Goal: Transaction & Acquisition: Purchase product/service

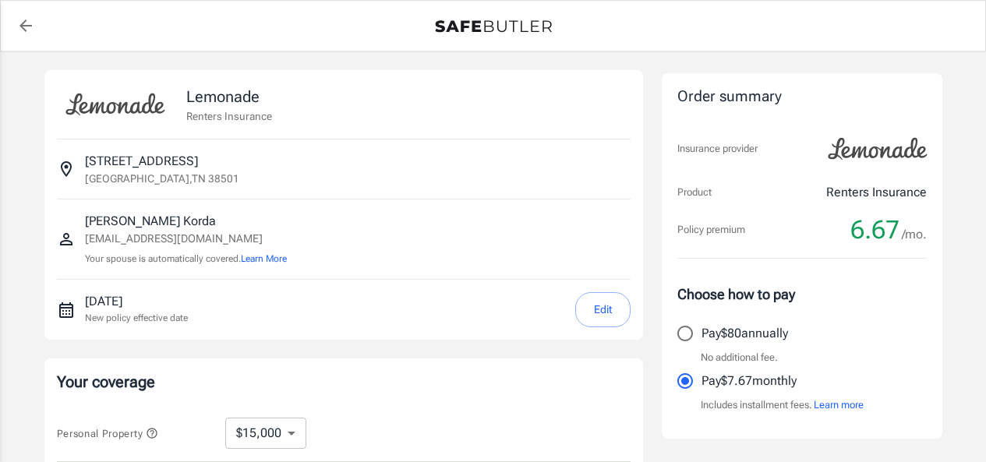
select select "15000"
select select "500"
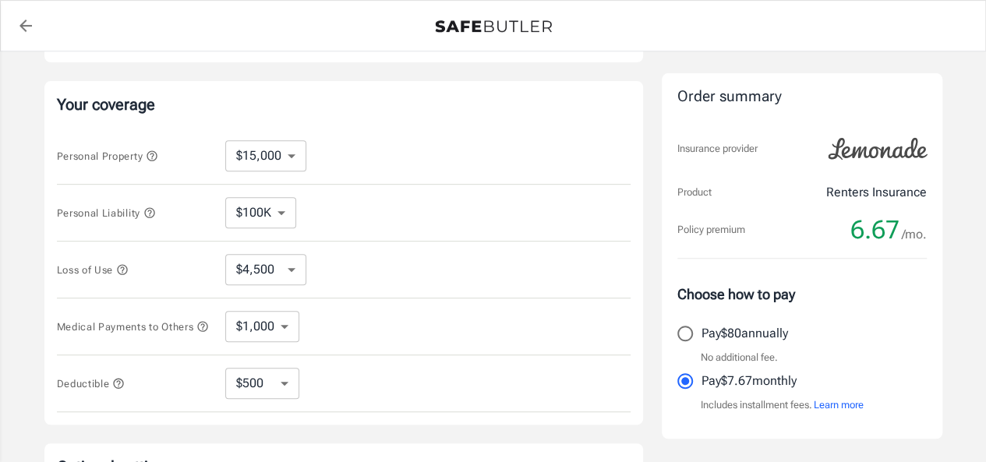
scroll to position [312, 0]
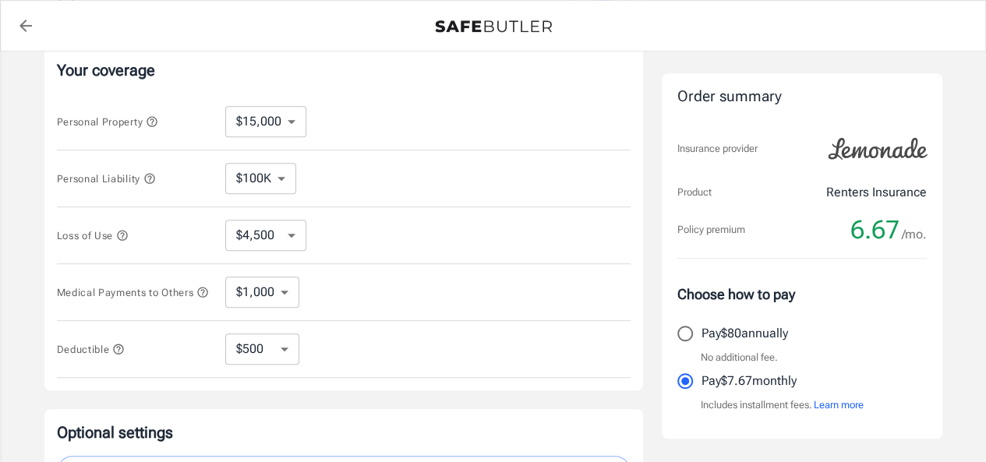
click at [281, 127] on select "$10,000 $15,000 $20,000 $25,000 $30,000 $40,000 $50,000 $100K $150K $200K $250K" at bounding box center [265, 121] width 81 height 31
select select "10000"
select select "3000"
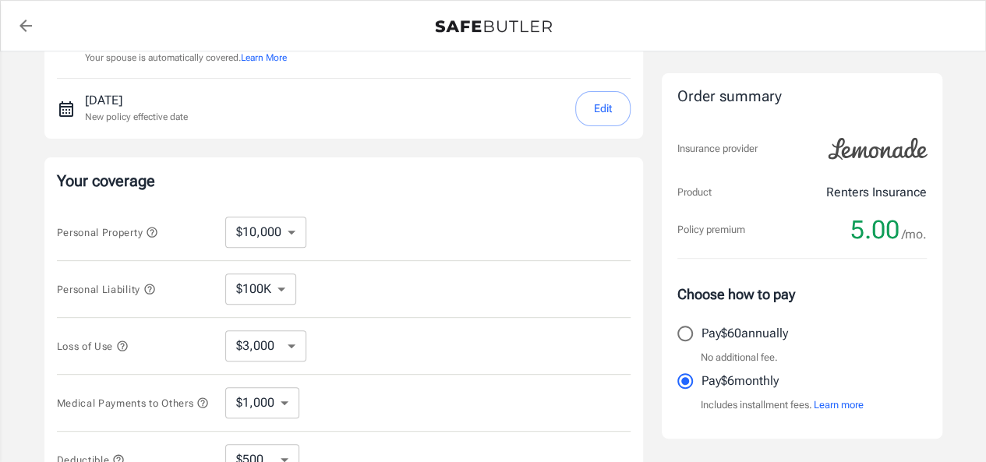
scroll to position [234, 0]
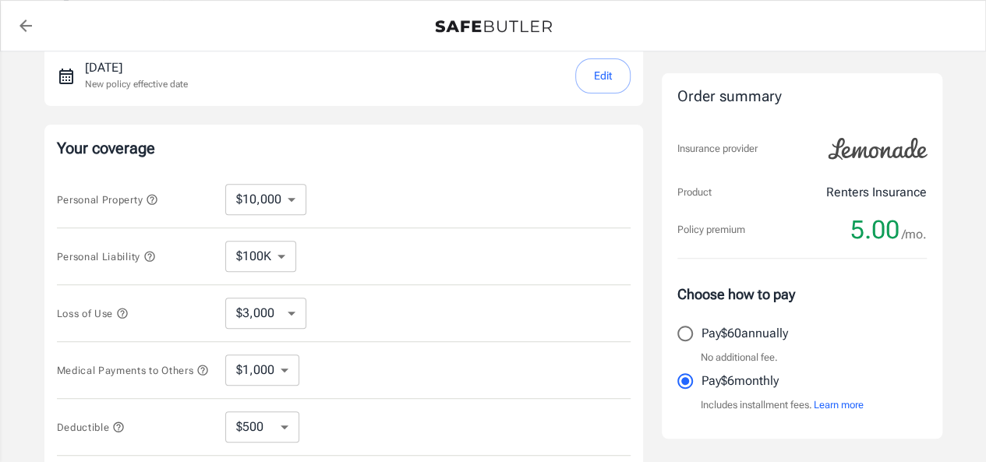
click at [271, 264] on select "$100K $200K $300K $400K $500K" at bounding box center [260, 256] width 71 height 31
click at [440, 228] on div "Personal Liability $100K $200K $300K $400K $500K ​" at bounding box center [344, 256] width 574 height 57
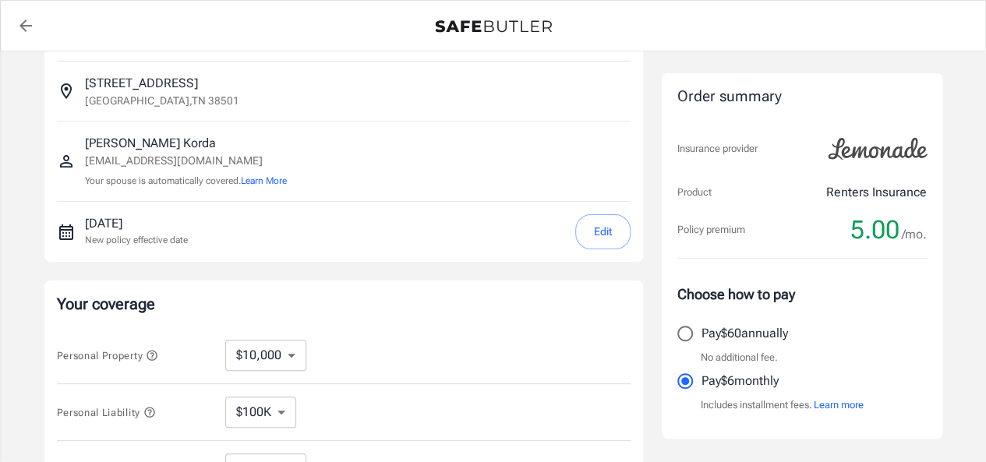
scroll to position [156, 0]
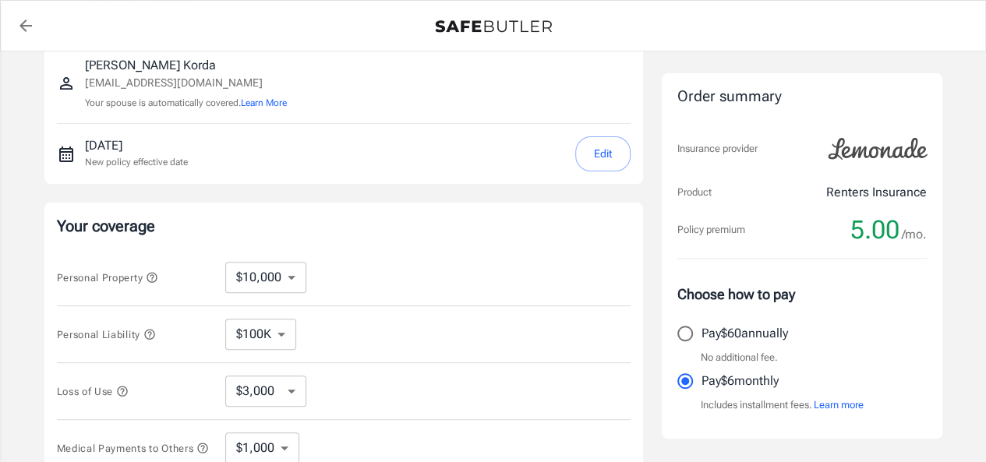
click at [261, 268] on select "$10,000 $15,000 $20,000 $25,000 $30,000 $40,000 $50,000 $100K $150K $200K $250K" at bounding box center [265, 277] width 81 height 31
select select "50000"
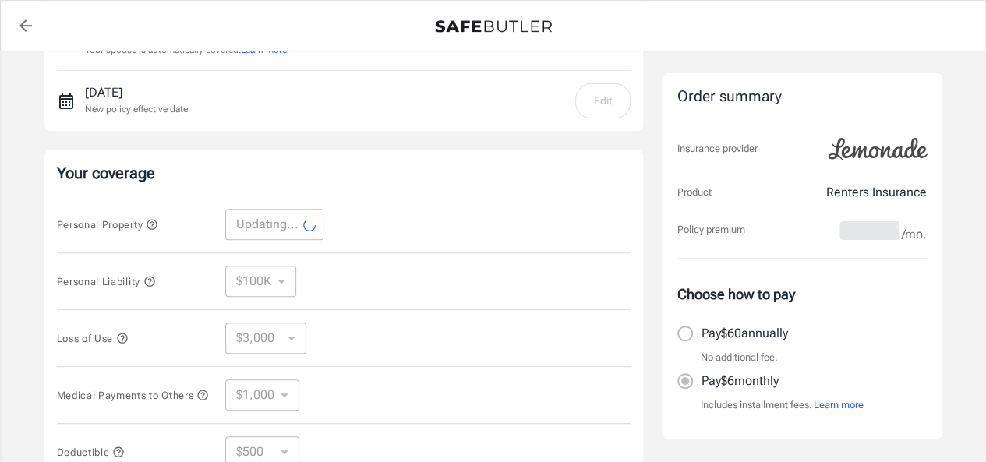
scroll to position [234, 0]
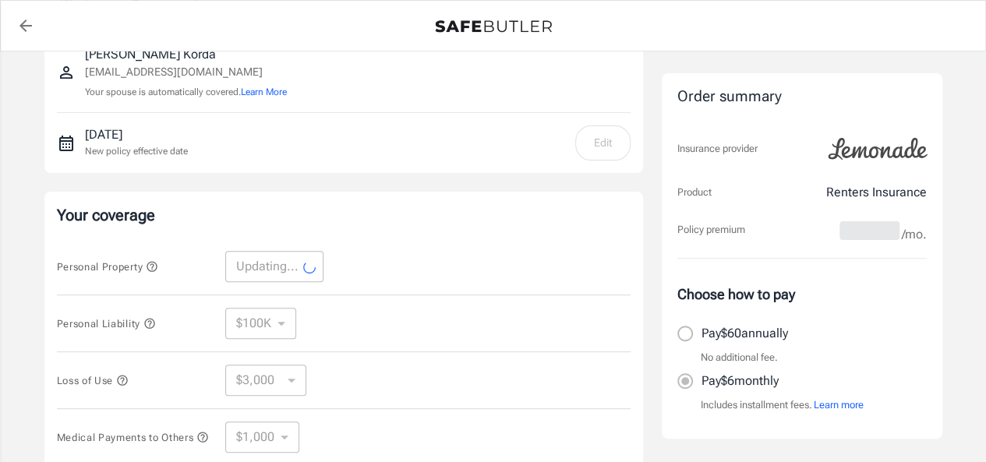
select select "50000"
select select "15000"
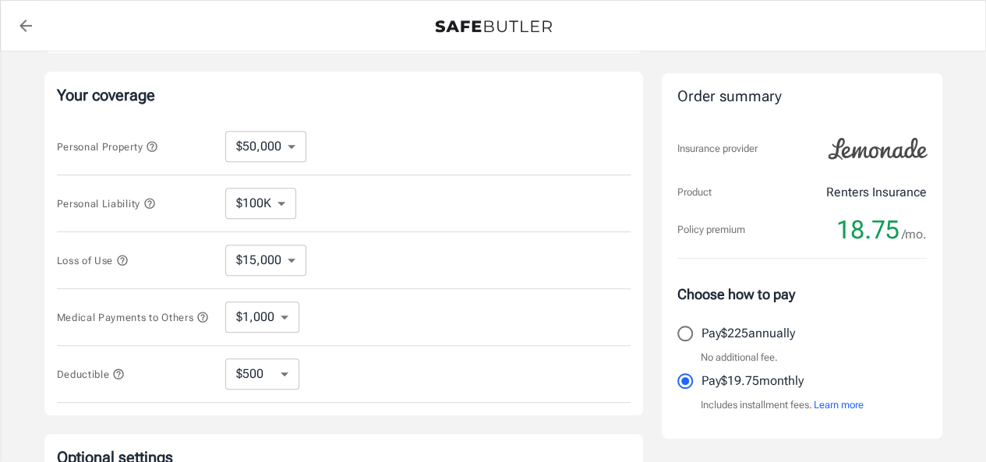
scroll to position [312, 0]
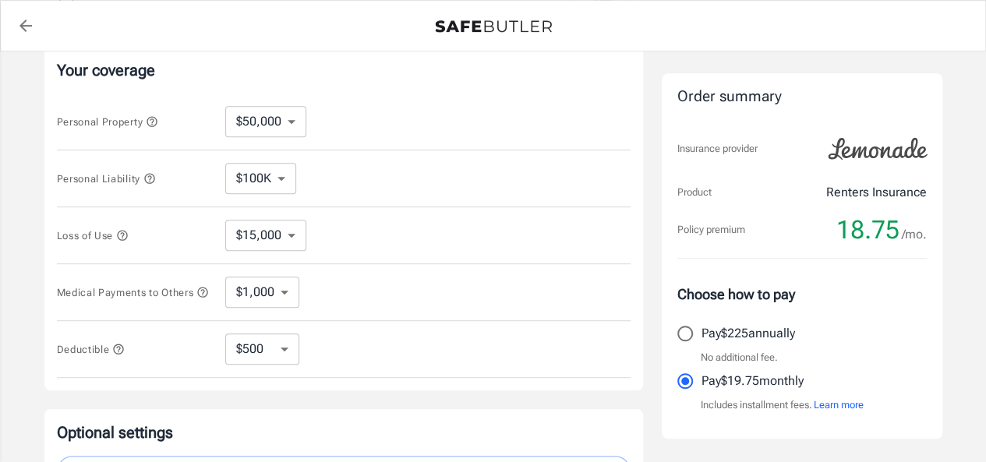
click at [264, 239] on select "$15,000 $21,000 $30,000 $42,000 $57,000 $78,000 $105K $141K $189K $198K" at bounding box center [265, 235] width 81 height 31
click at [395, 233] on div "Loss of Use $15,000 $21,000 $30,000 $42,000 $57,000 $78,000 $105K $141K $189K $…" at bounding box center [344, 235] width 574 height 57
click at [252, 286] on select "$1,000 $2,000 $3,000 $4,000 $5,000" at bounding box center [262, 292] width 74 height 31
click at [384, 306] on div "Medical Payments to Others $1,000 $2,000 $3,000 $4,000 $5,000 ​" at bounding box center [344, 292] width 574 height 57
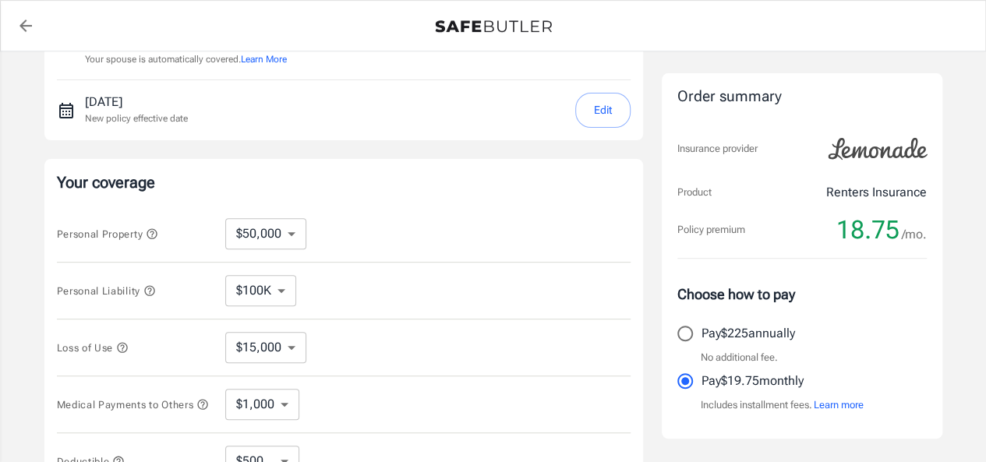
scroll to position [234, 0]
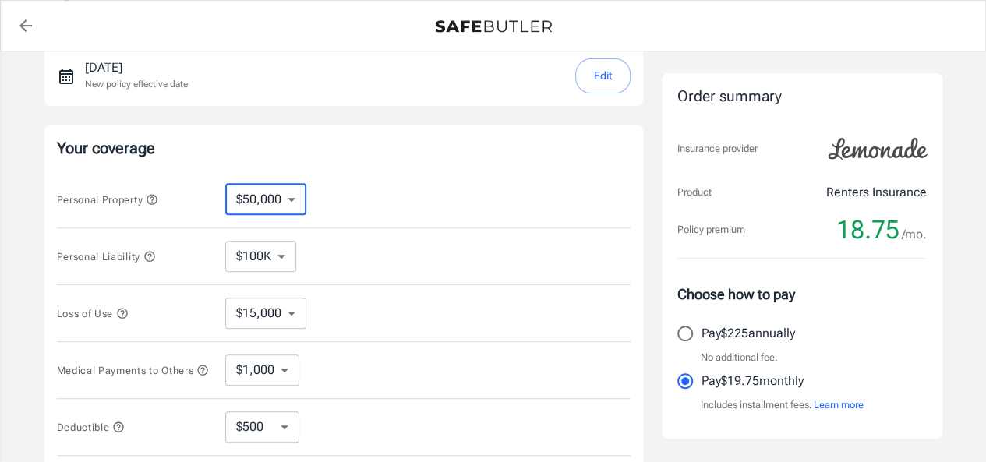
click at [259, 193] on select "$10,000 $15,000 $20,000 $25,000 $30,000 $40,000 $50,000 $100K $150K $200K $250K" at bounding box center [265, 199] width 81 height 31
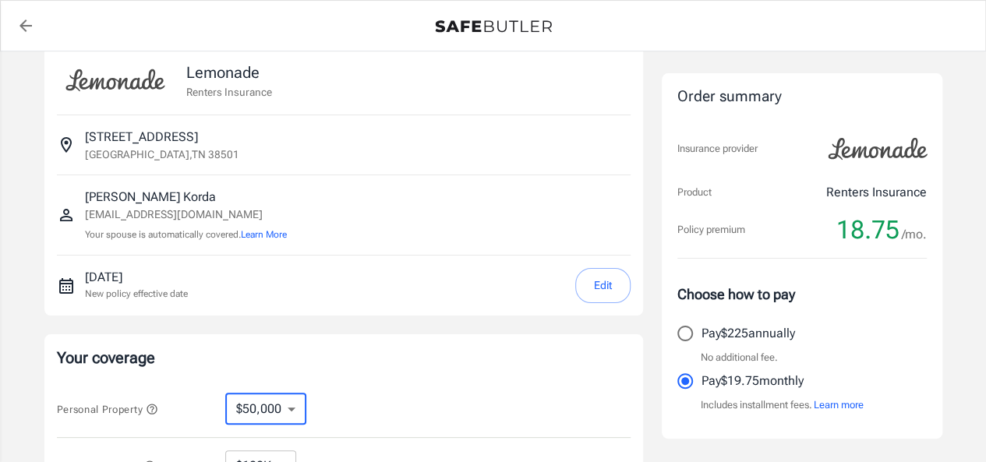
scroll to position [0, 0]
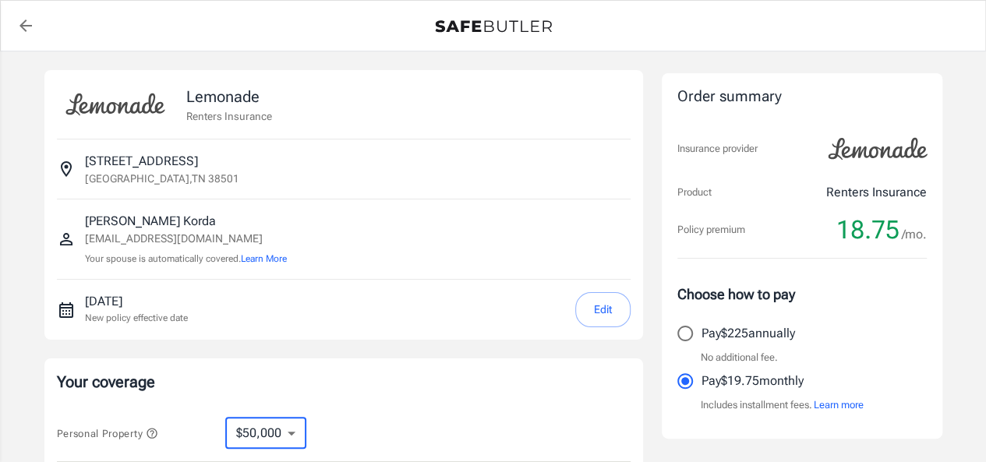
click at [23, 29] on icon "back to quotes" at bounding box center [25, 25] width 12 height 12
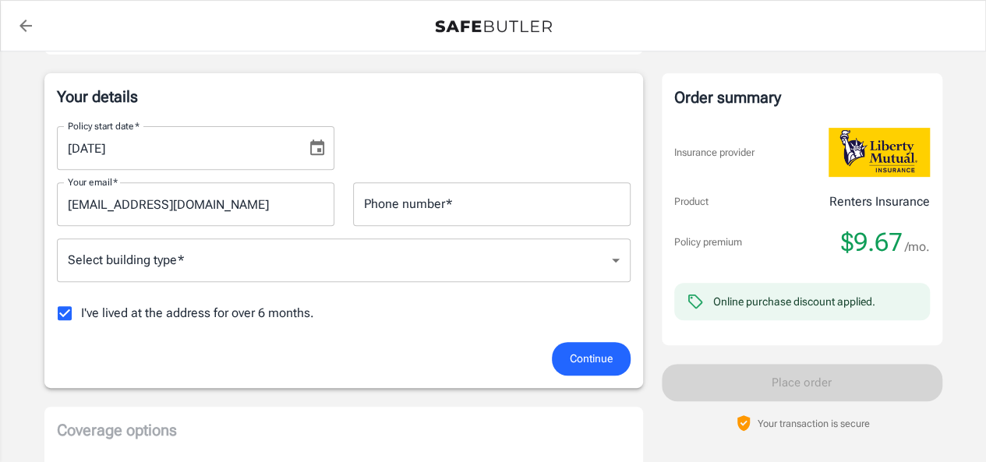
scroll to position [234, 0]
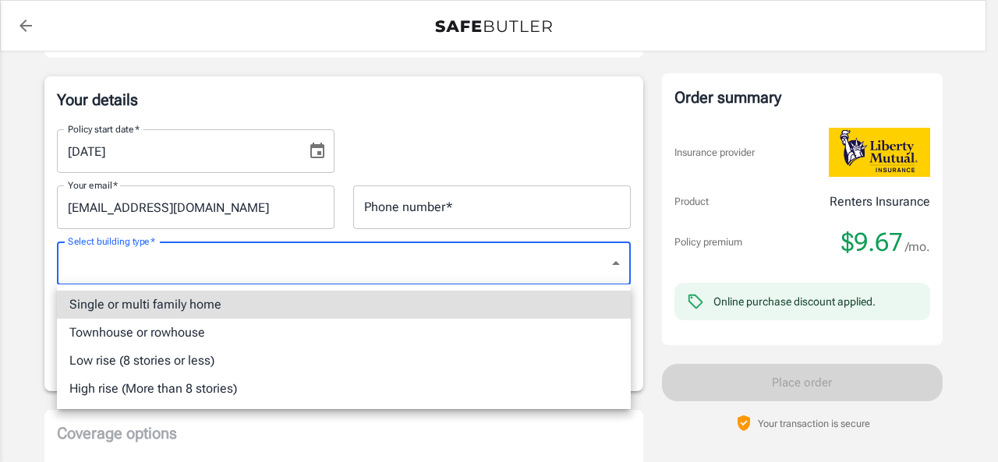
click at [321, 369] on li "Low rise (8 stories or less)" at bounding box center [344, 361] width 574 height 28
type input "lowrise"
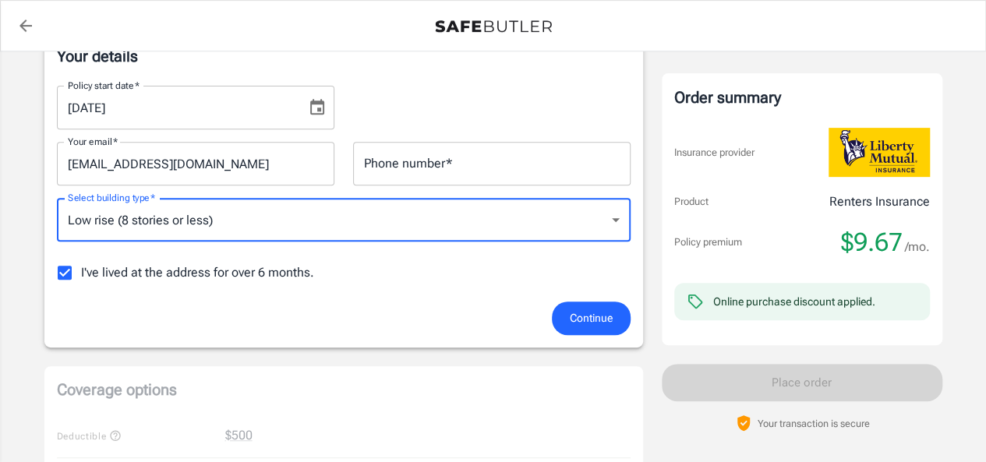
scroll to position [312, 0]
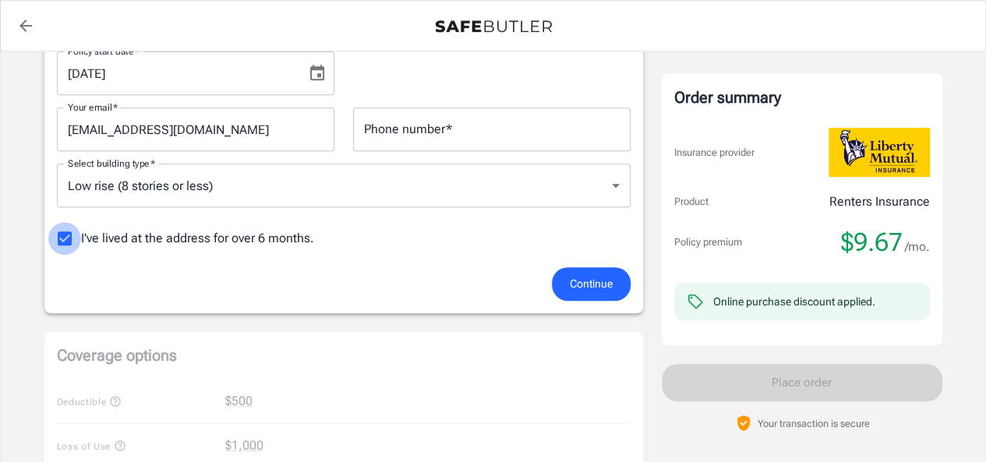
click at [71, 235] on input "I've lived at the address for over 6 months." at bounding box center [64, 238] width 33 height 33
checkbox input "false"
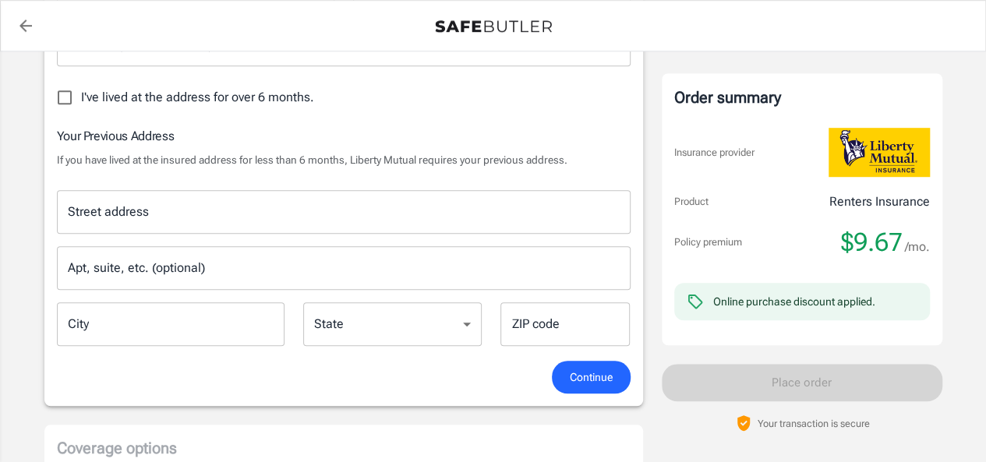
scroll to position [468, 0]
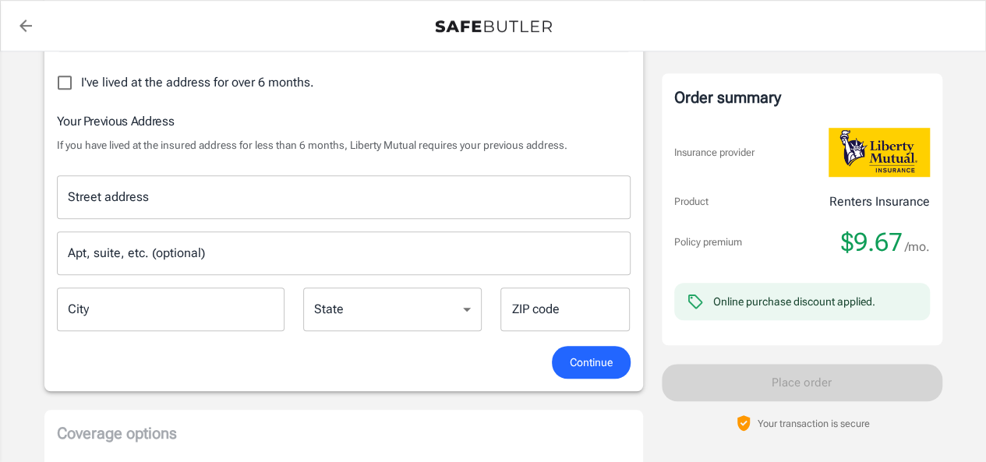
click at [349, 214] on div "Street address" at bounding box center [344, 197] width 574 height 44
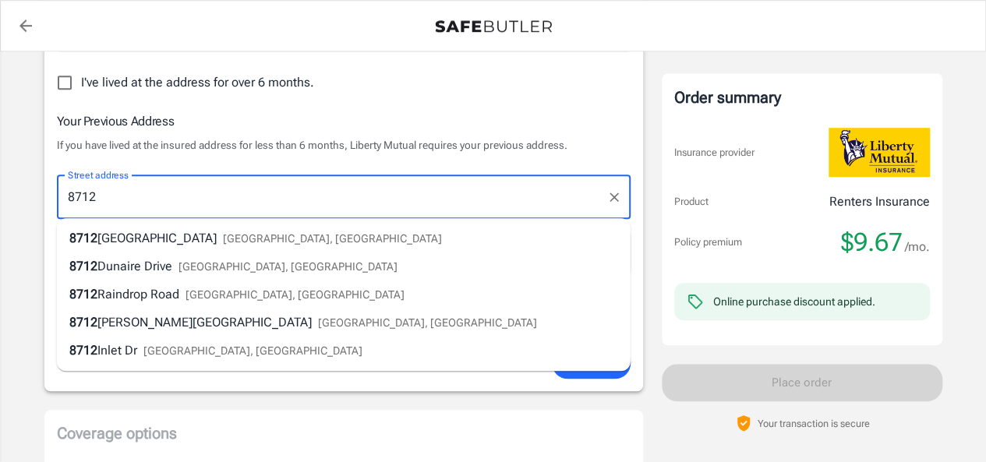
type input "8712 Dunaire Drive"
type input "8658508610"
type input "Knoxville"
type input "37923"
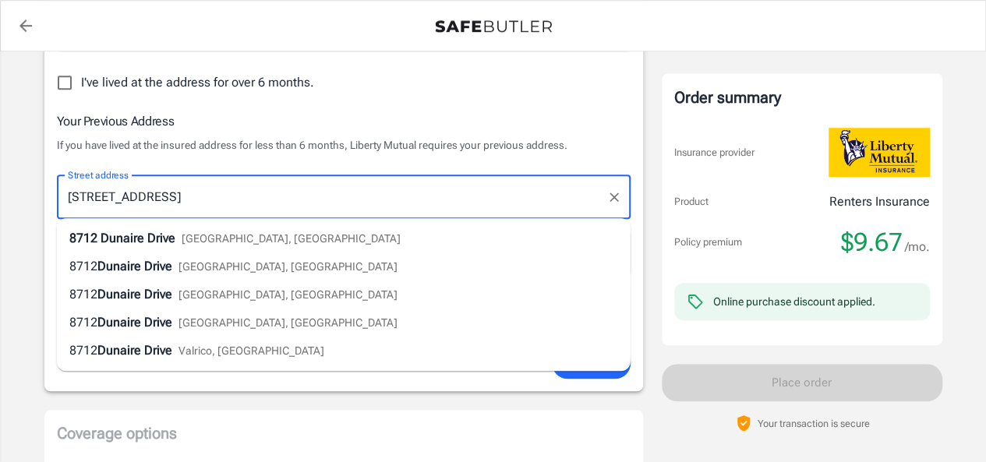
click at [347, 235] on li "8712 Dunaire Drive Knoxville, TN" at bounding box center [344, 239] width 574 height 28
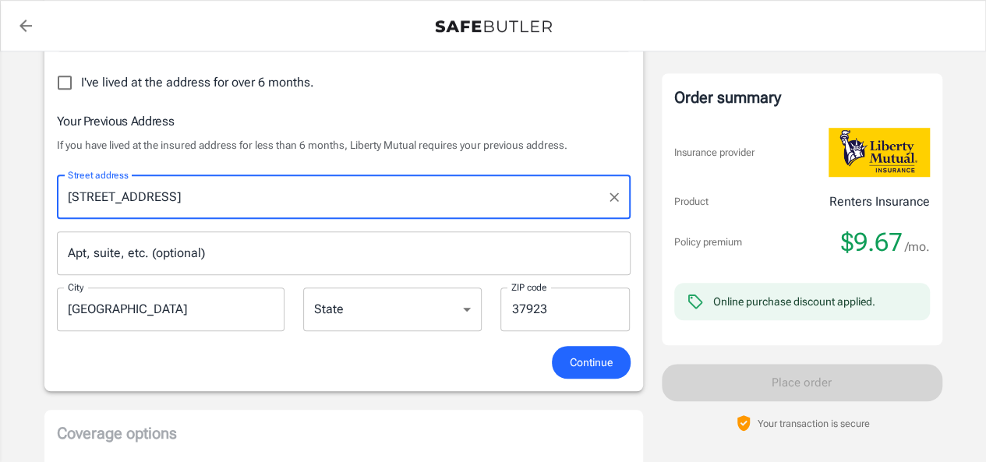
select select "TN"
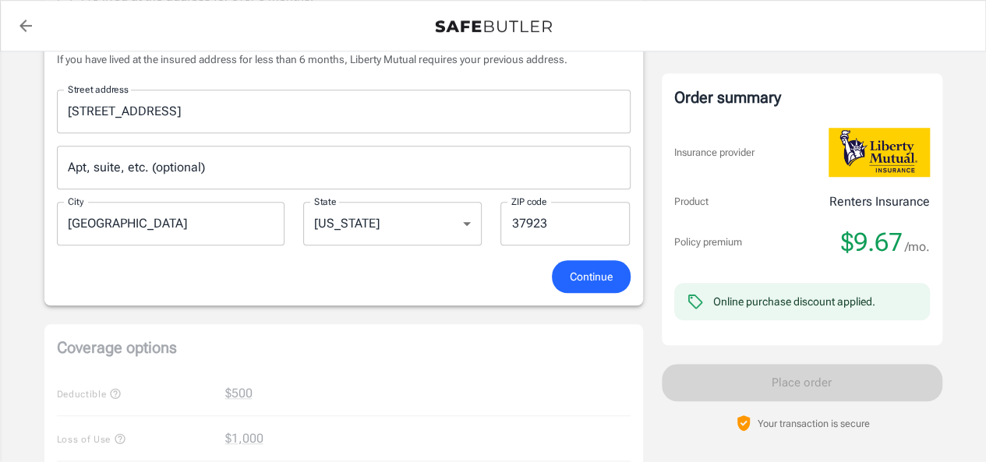
scroll to position [624, 0]
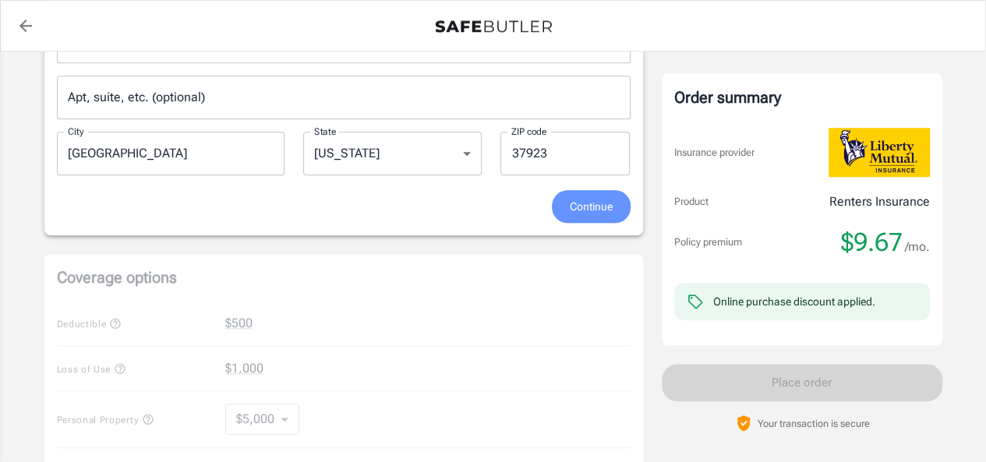
click at [611, 197] on span "Continue" at bounding box center [591, 206] width 43 height 19
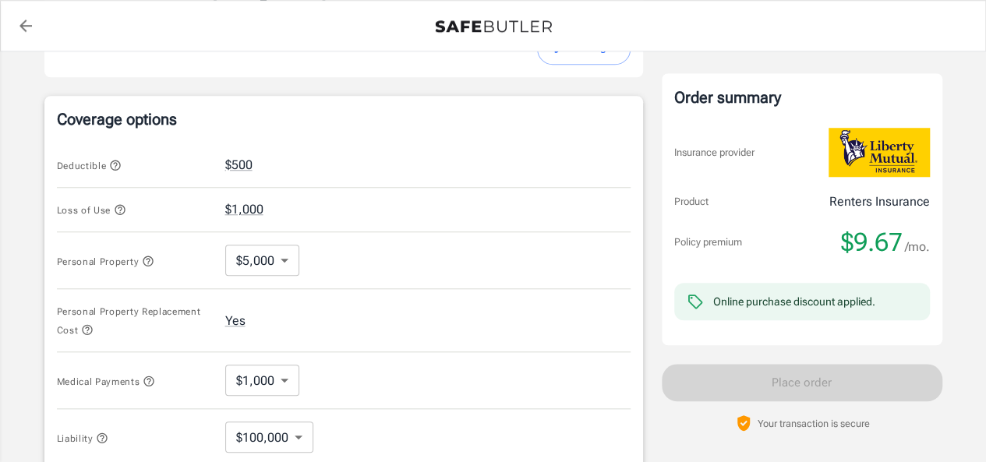
scroll to position [681, 0]
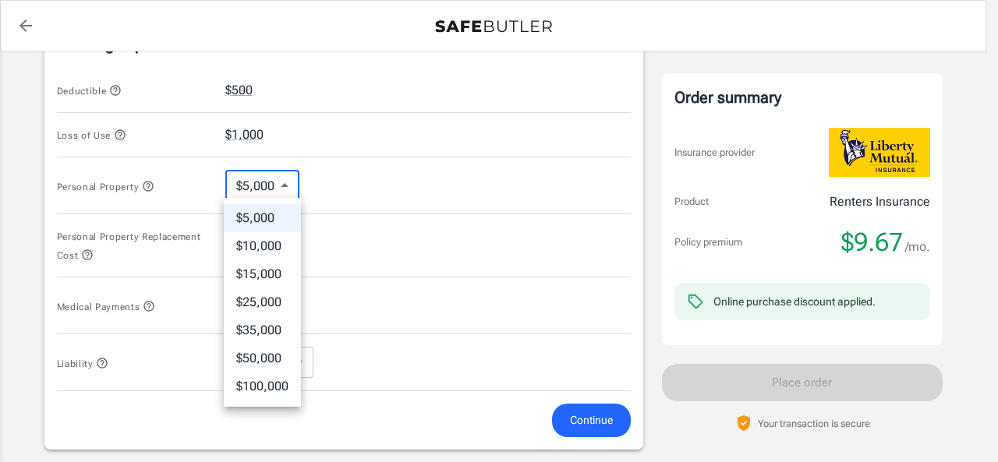
click at [265, 185] on body "Policy premium $ 9.67 /mo Liberty Mutual Renters Insurance 250 E 12TH ST COOKEV…" at bounding box center [499, 85] width 998 height 1533
click at [264, 359] on li "$50,000" at bounding box center [262, 359] width 77 height 28
type input "50000"
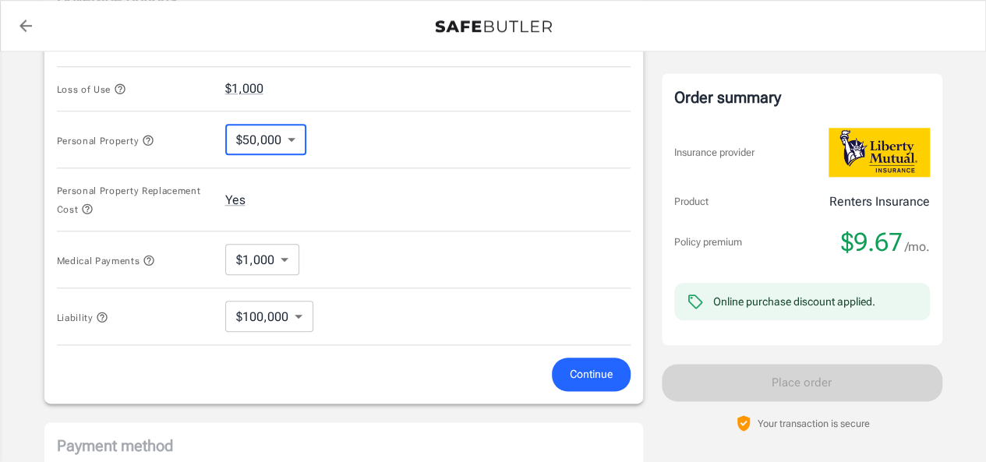
scroll to position [759, 0]
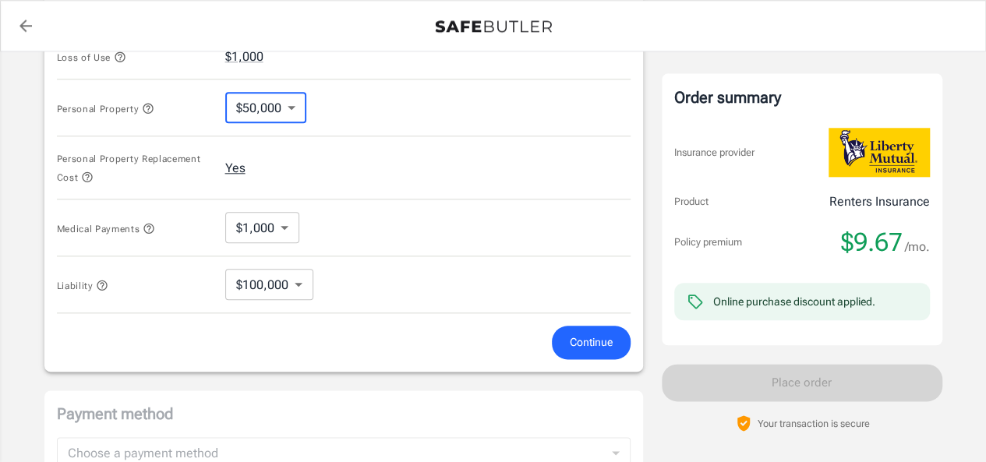
click at [239, 165] on button "Yes" at bounding box center [235, 168] width 20 height 19
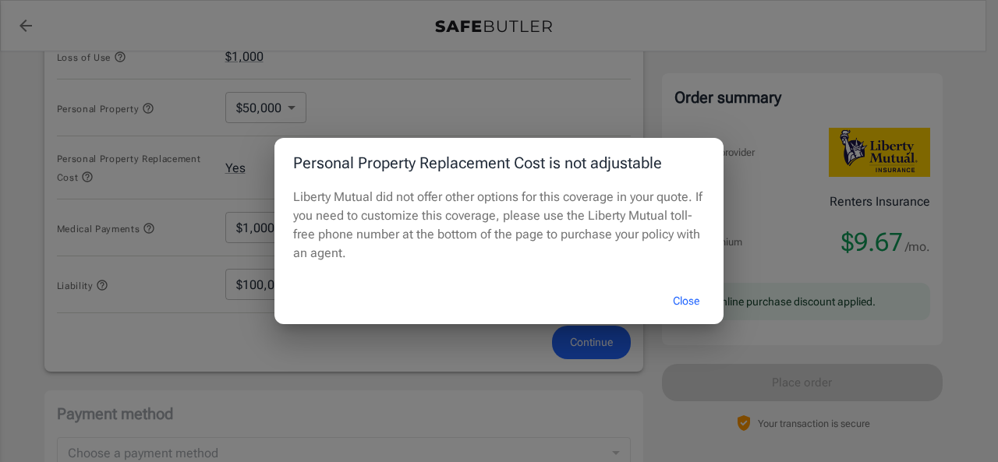
click at [674, 291] on button "Close" at bounding box center [686, 302] width 62 height 34
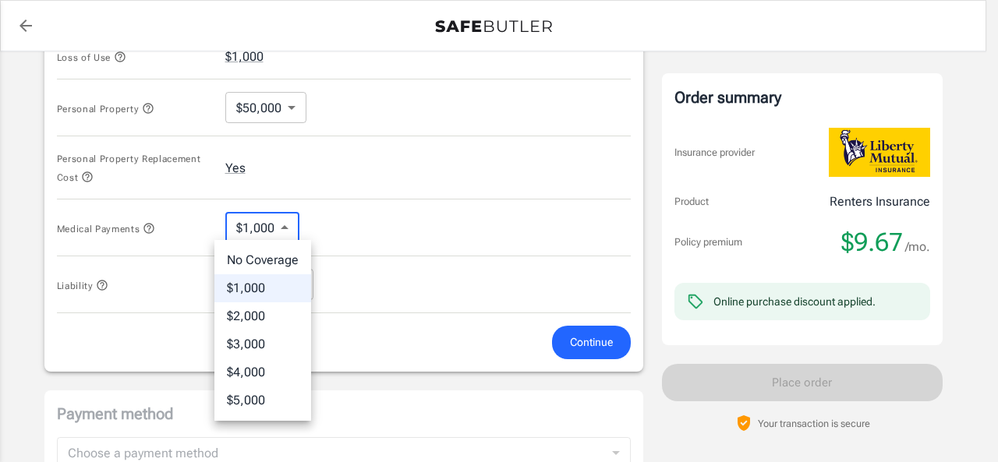
click at [262, 234] on body "Policy premium $ 9.67 /mo Liberty Mutual Renters Insurance 250 E 12TH ST COOKEV…" at bounding box center [499, 7] width 998 height 1533
click at [282, 260] on li "No Coverage" at bounding box center [262, 260] width 97 height 28
type input "No Coverage"
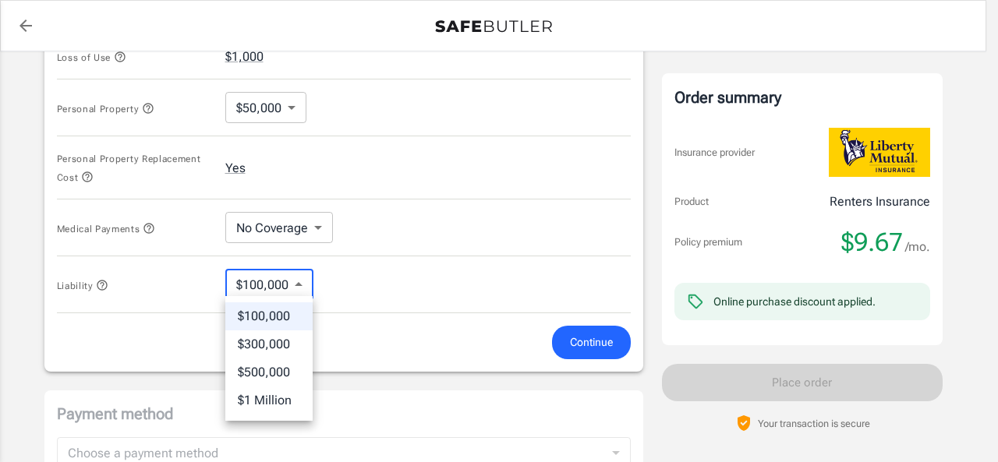
click at [283, 283] on body "Policy premium $ 9.67 /mo Liberty Mutual Renters Insurance 250 E 12TH ST COOKEV…" at bounding box center [499, 7] width 998 height 1533
click at [402, 267] on div at bounding box center [499, 231] width 998 height 462
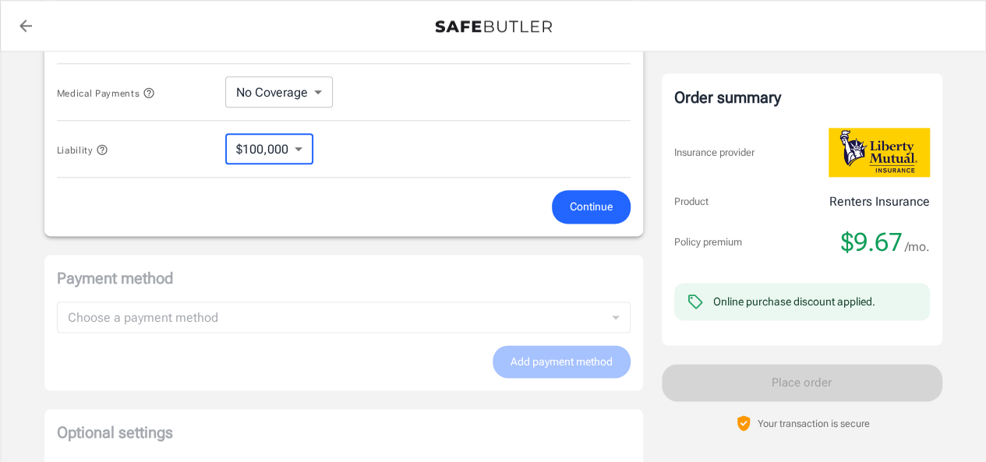
scroll to position [910, 0]
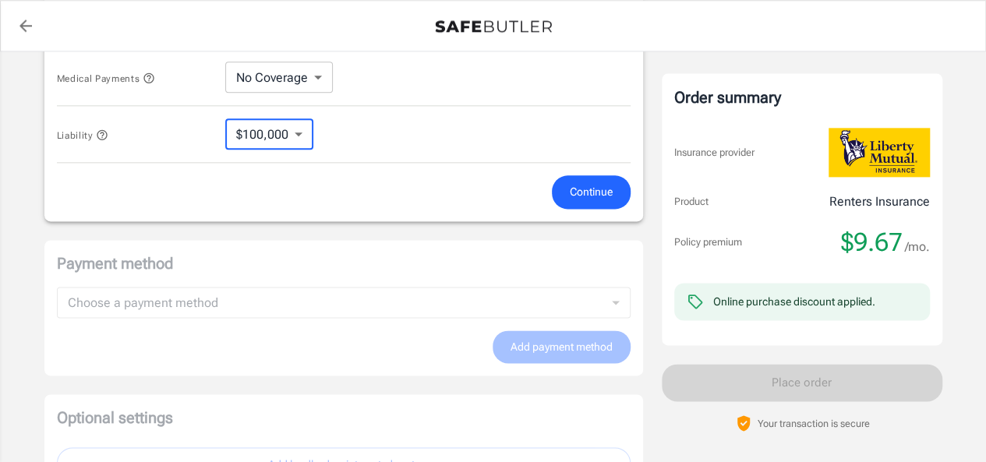
click at [580, 190] on span "Continue" at bounding box center [591, 191] width 43 height 19
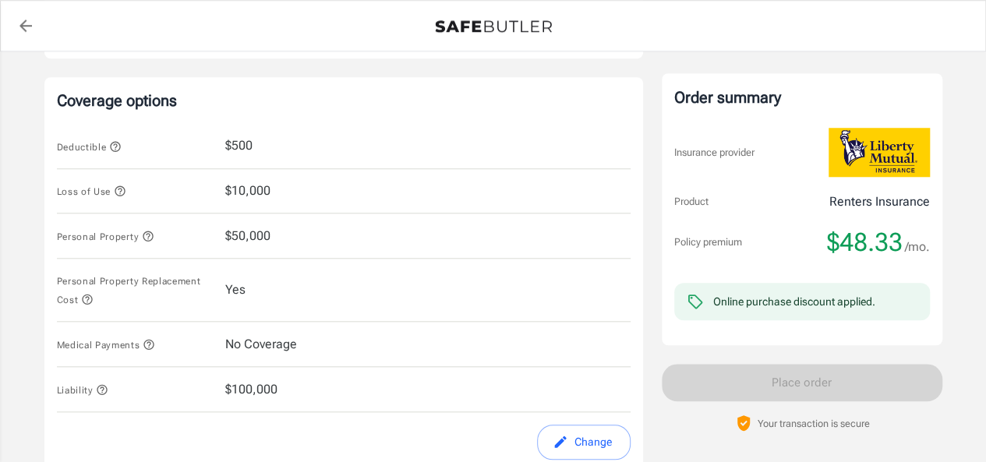
scroll to position [715, 0]
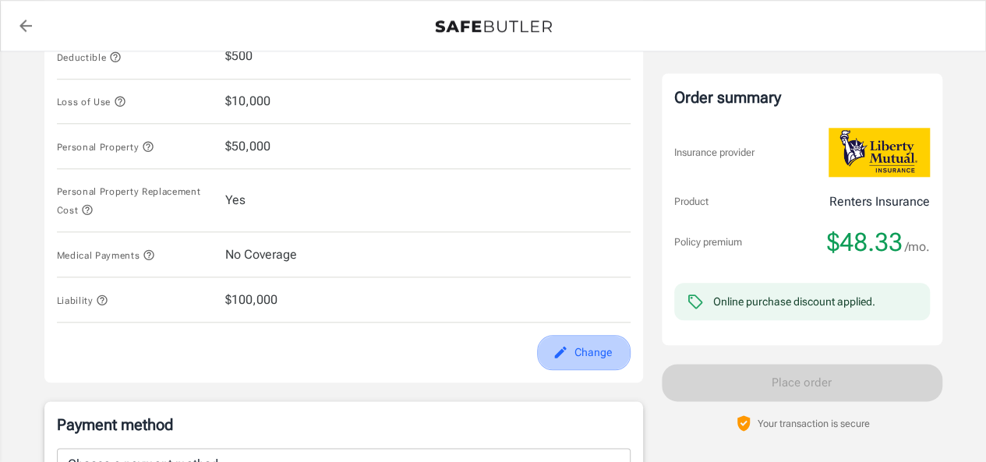
click at [582, 354] on button "Change" at bounding box center [584, 352] width 94 height 35
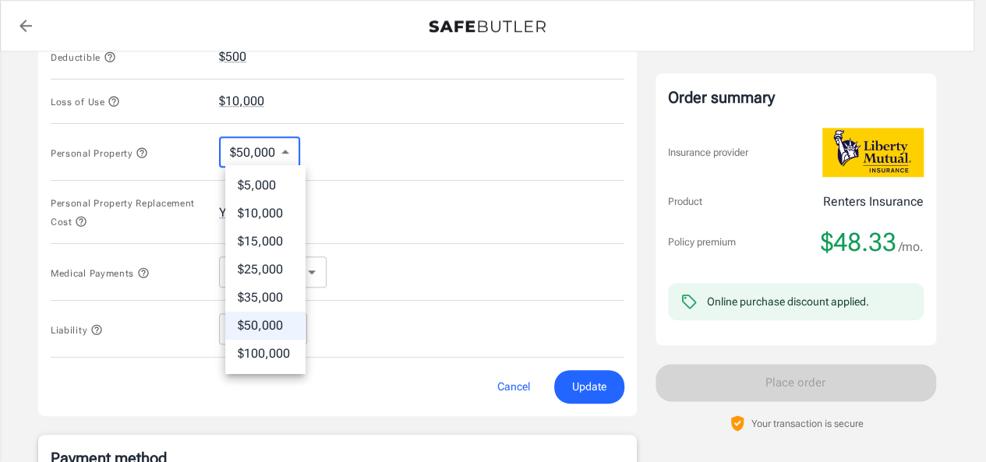
click at [275, 144] on body "Policy premium $ 48.33 /mo Liberty Mutual Renters Insurance 250 E 12TH ST COOKE…" at bounding box center [493, 51] width 986 height 1533
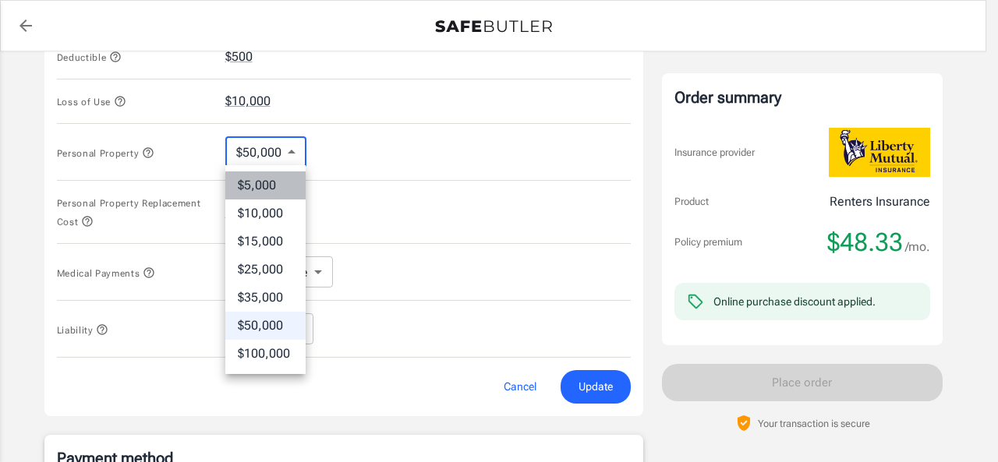
click at [279, 183] on li "$5,000" at bounding box center [265, 186] width 80 height 28
type input "5000"
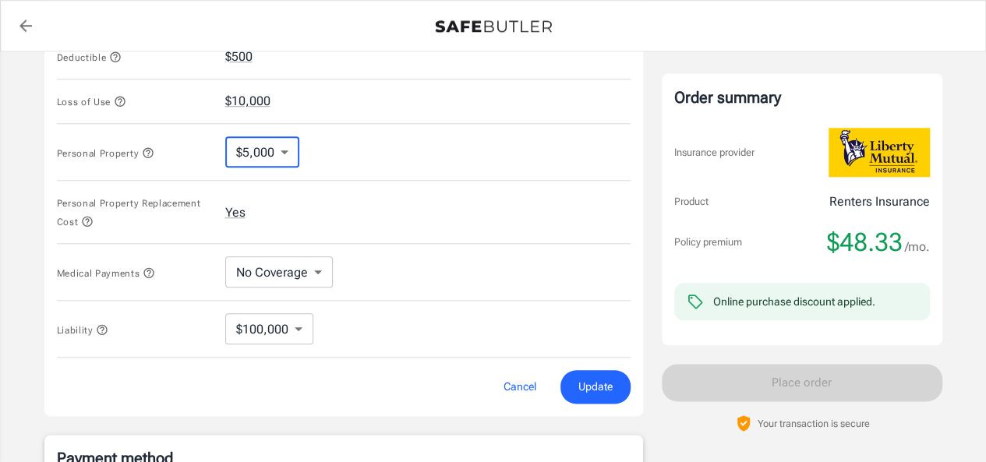
click at [279, 329] on body "Policy premium $ 48.33 /mo Liberty Mutual Renters Insurance 250 E 12TH ST COOKE…" at bounding box center [493, 51] width 986 height 1533
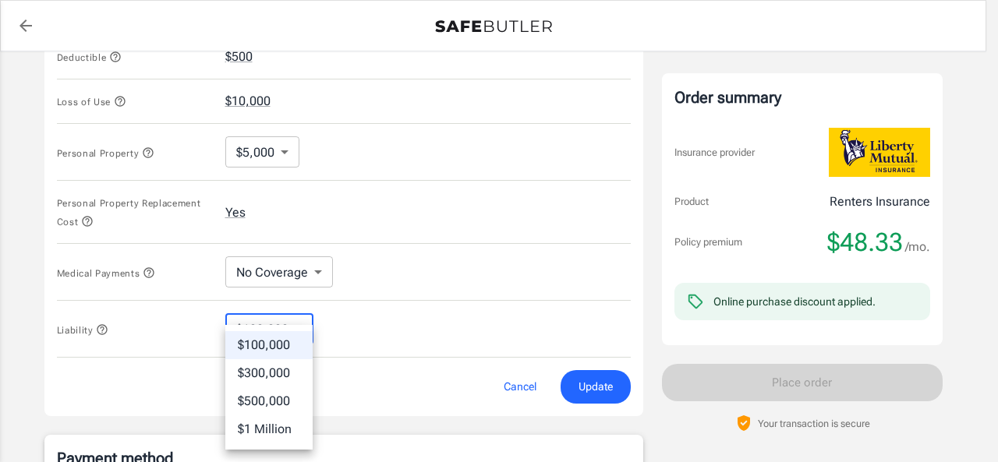
click at [454, 272] on div at bounding box center [499, 231] width 998 height 462
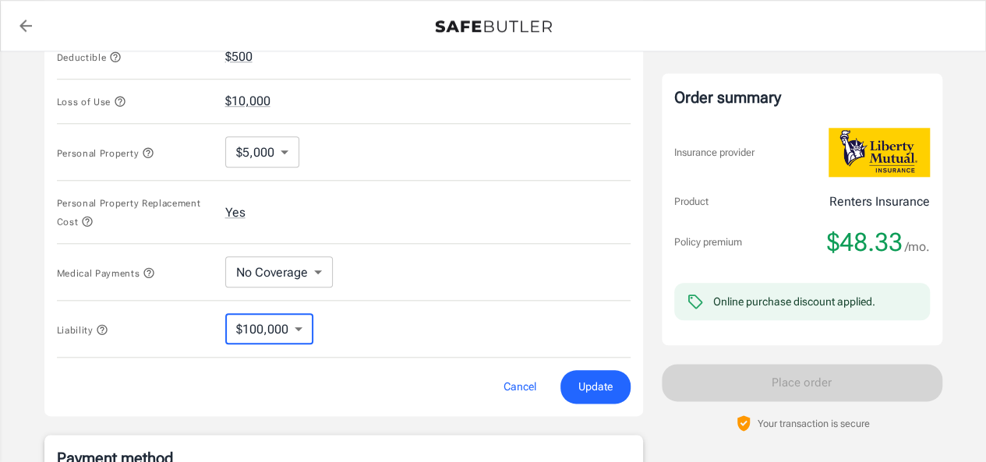
click at [603, 378] on span "Update" at bounding box center [596, 386] width 34 height 19
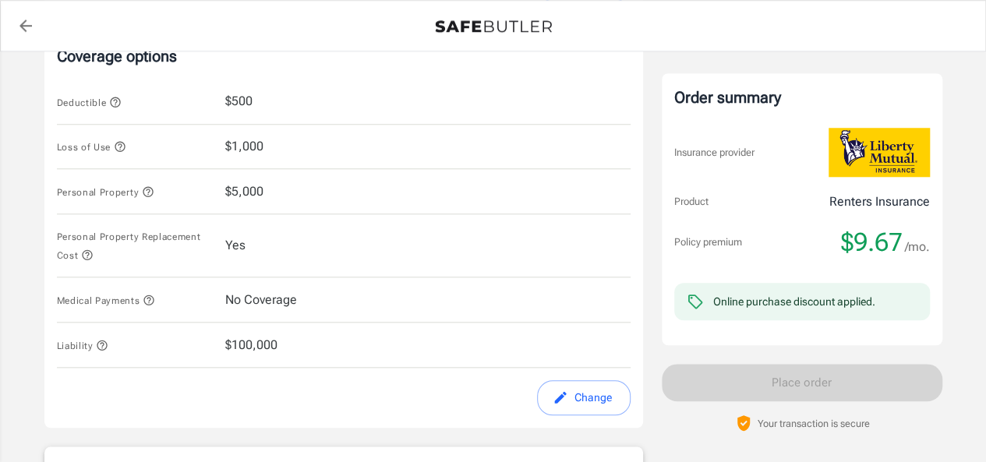
scroll to position [637, 0]
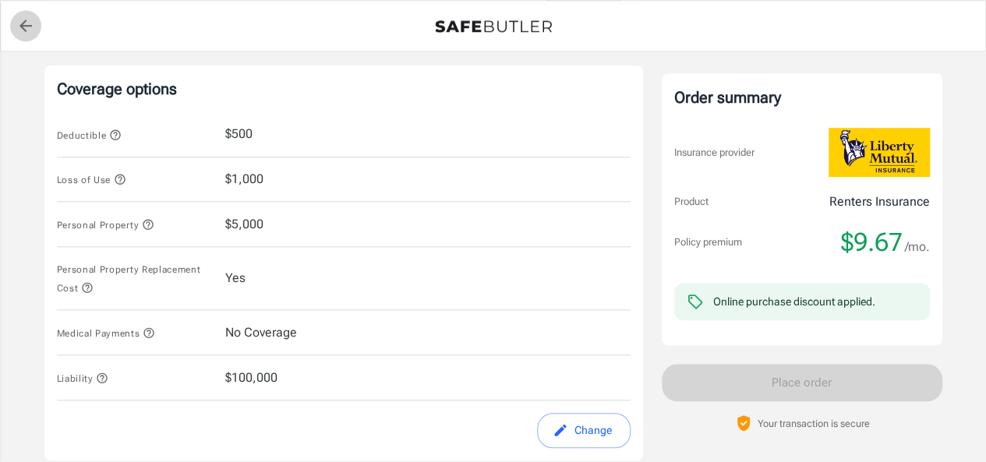
click at [20, 12] on link "back to quotes" at bounding box center [25, 25] width 31 height 31
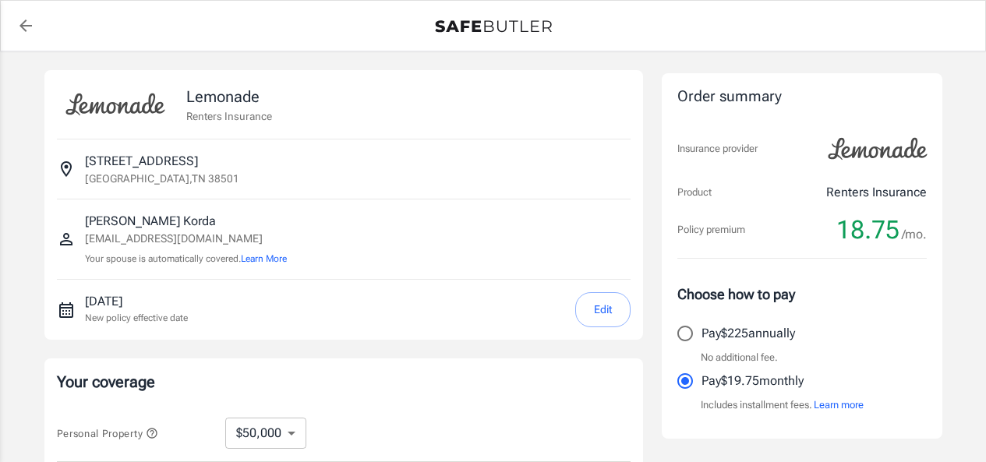
select select "50000"
select select "500"
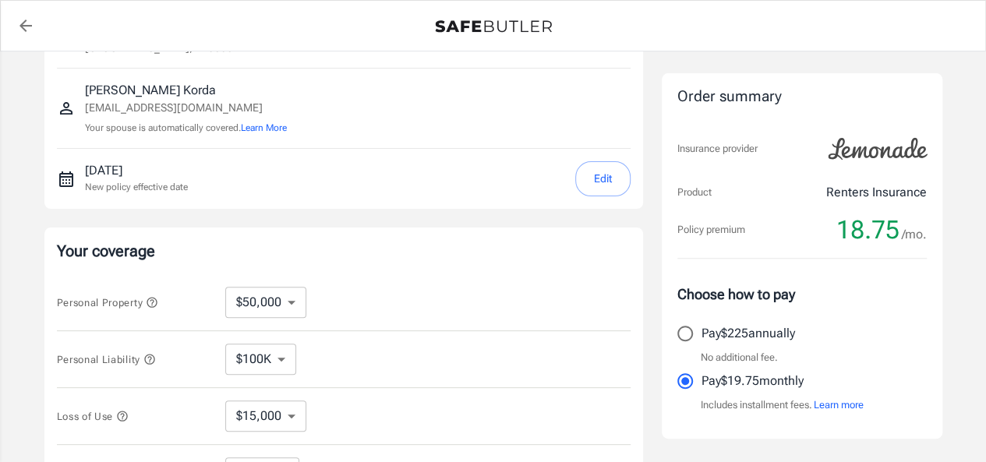
scroll to position [156, 0]
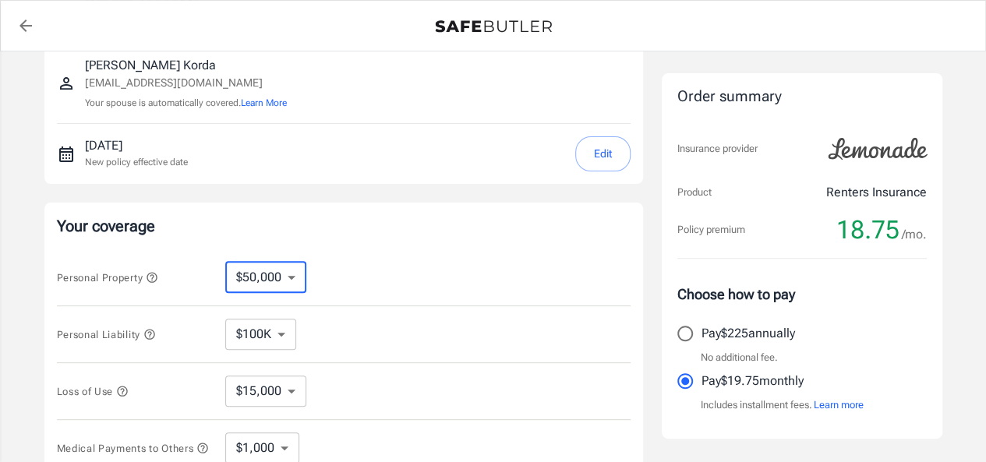
click at [288, 283] on select "$10,000 $15,000 $20,000 $25,000 $30,000 $40,000 $50,000 $100K $150K $200K $250K" at bounding box center [265, 277] width 81 height 31
select select "10000"
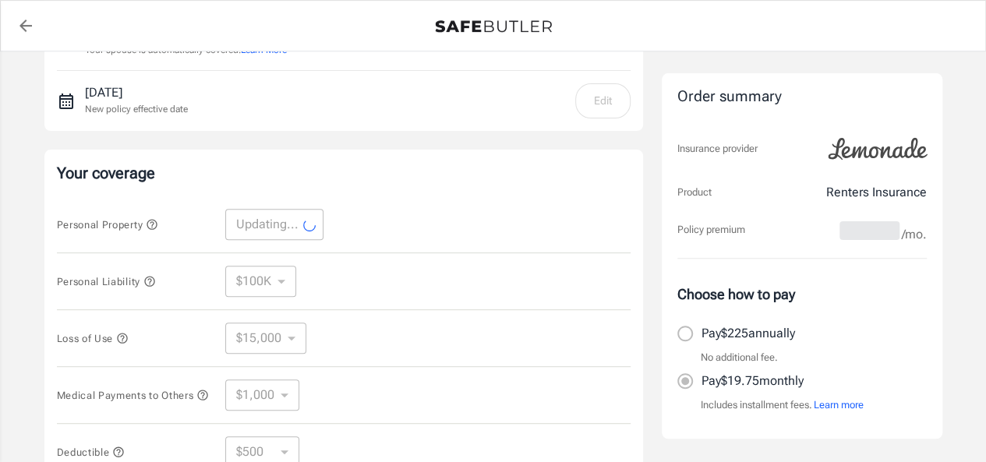
scroll to position [234, 0]
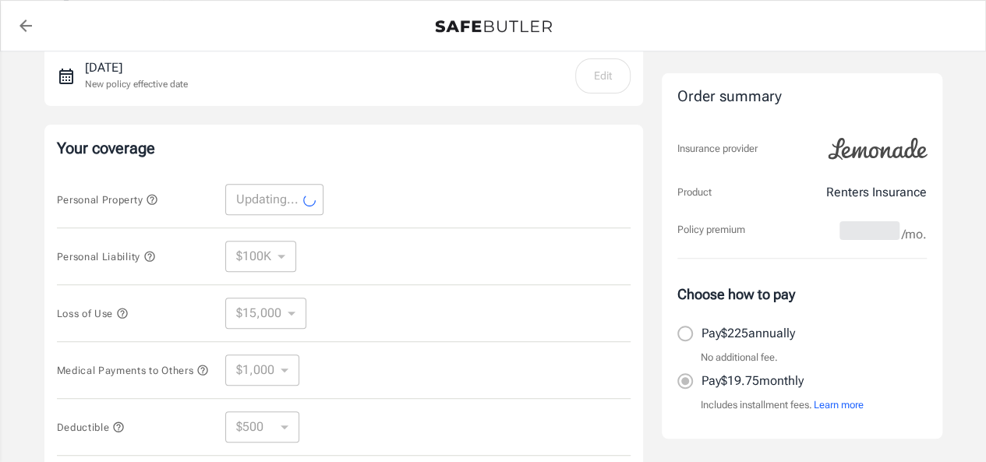
select select "10000"
select select "3000"
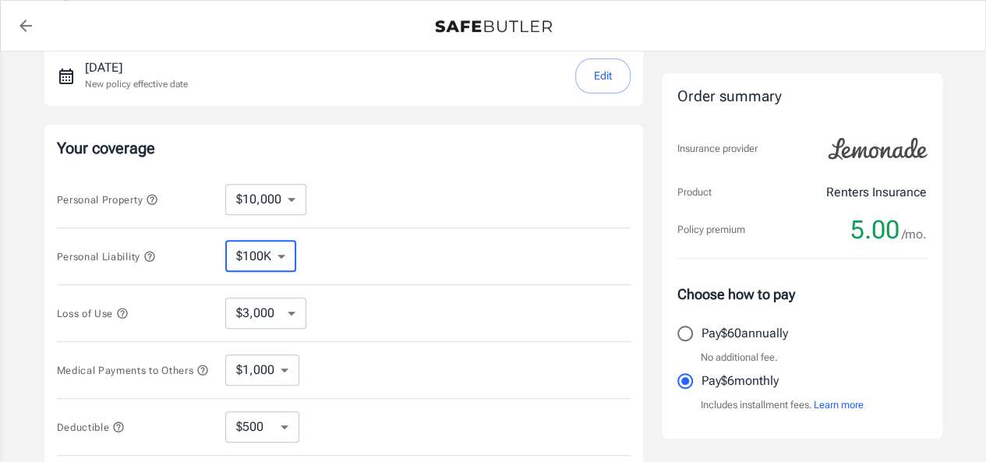
click at [273, 257] on select "$100K $200K $300K $400K $500K" at bounding box center [260, 256] width 71 height 31
click at [379, 232] on div "Personal Liability $100K $200K $300K $400K $500K ​" at bounding box center [344, 256] width 574 height 57
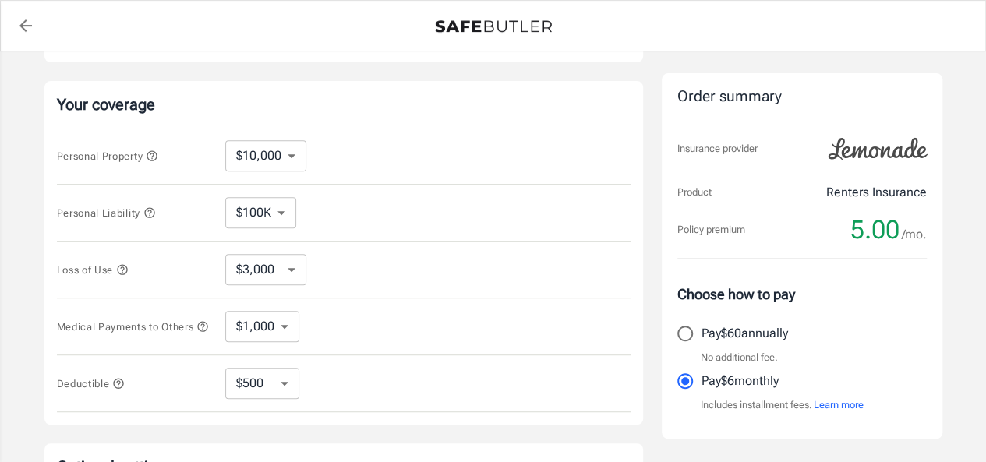
scroll to position [312, 0]
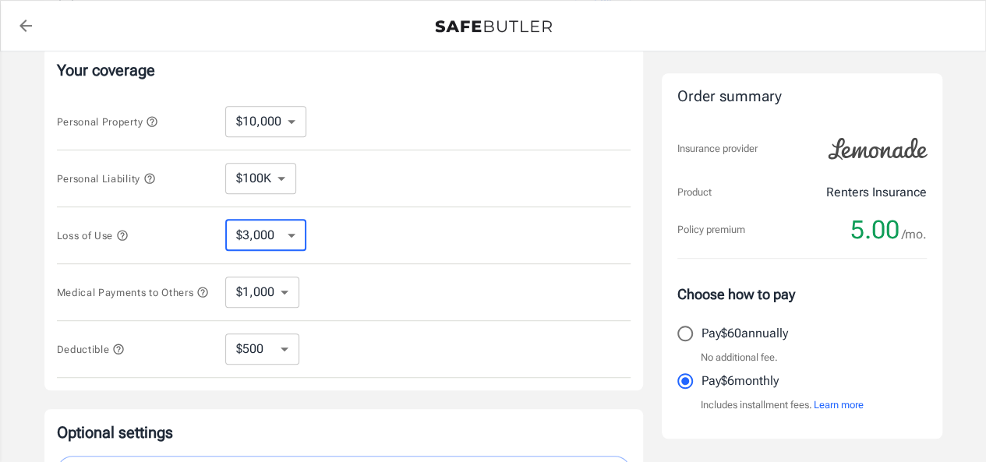
click at [281, 242] on select "$3,000 $6,000 $12,000 $21,000 $36,000 $60,000 $96,000 $153K $198K" at bounding box center [265, 235] width 81 height 31
click at [430, 216] on div "Loss of Use $3,000 $6,000 $12,000 $21,000 $36,000 $60,000 $96,000 $153K $198K ​" at bounding box center [344, 235] width 574 height 57
click at [273, 292] on select "$1,000 $2,000 $3,000 $4,000 $5,000" at bounding box center [262, 292] width 74 height 31
click at [401, 313] on div "Medical Payments to Others $1,000 $2,000 $3,000 $4,000 $5,000 ​" at bounding box center [344, 292] width 574 height 57
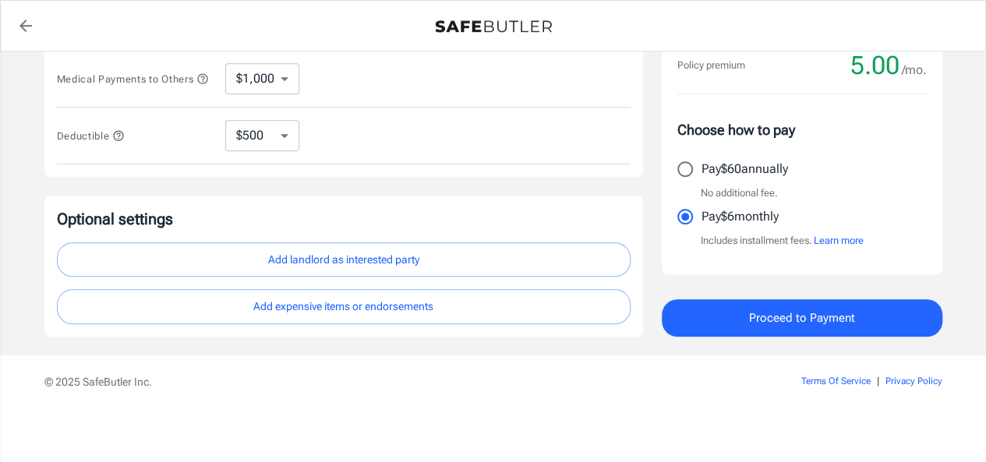
scroll to position [529, 0]
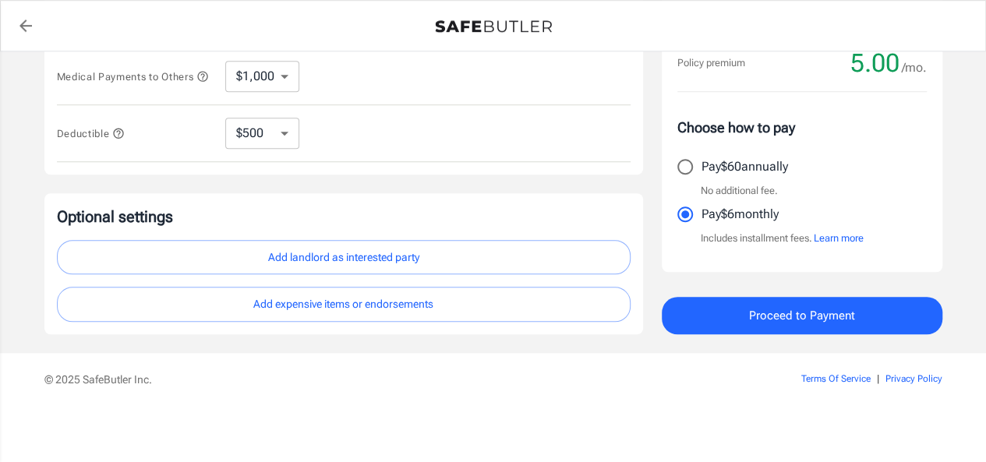
click at [681, 313] on button "Proceed to Payment" at bounding box center [802, 315] width 281 height 37
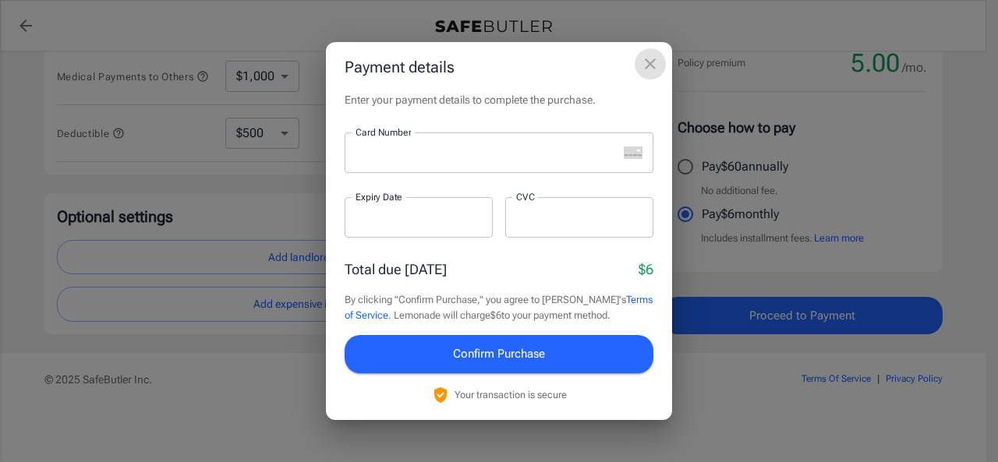
click at [655, 64] on icon "close" at bounding box center [650, 64] width 19 height 19
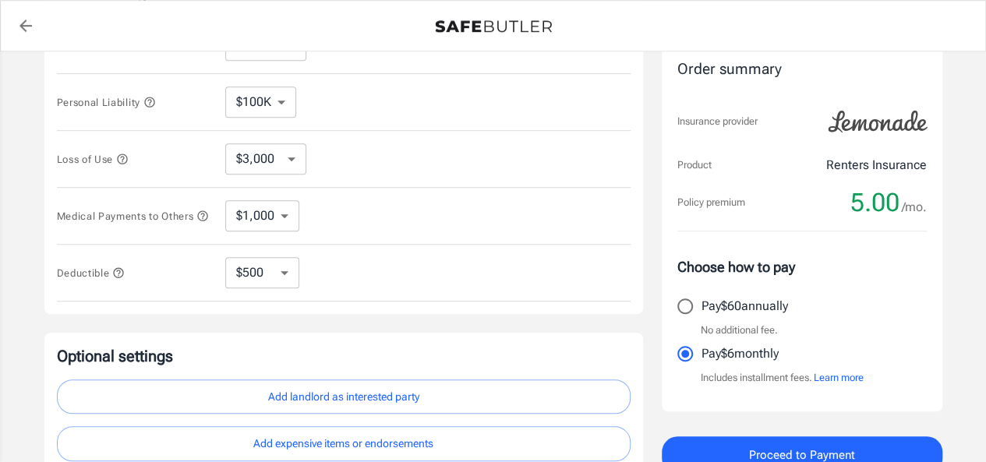
scroll to position [390, 0]
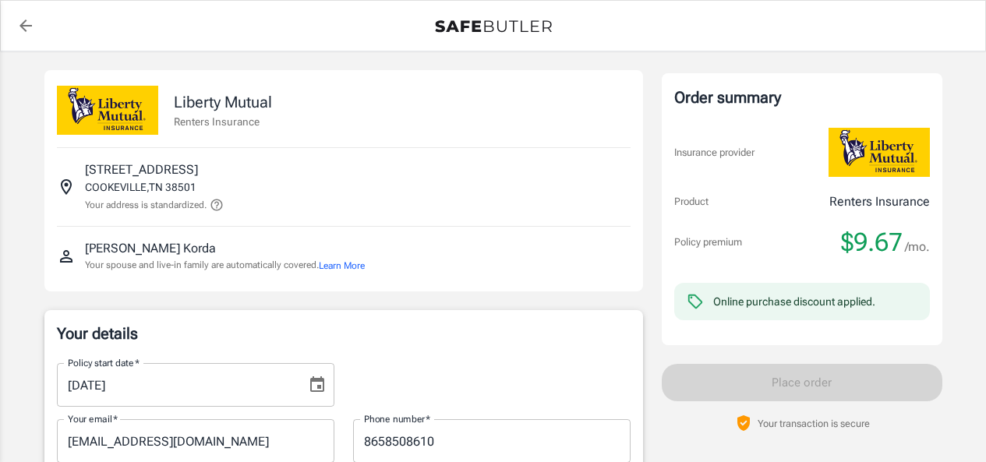
select select "TN"
